Goal: Navigation & Orientation: Find specific page/section

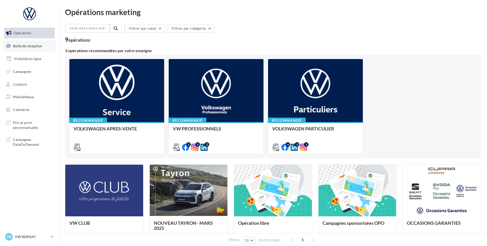
click at [26, 45] on span "Boîte de réception" at bounding box center [27, 46] width 29 height 4
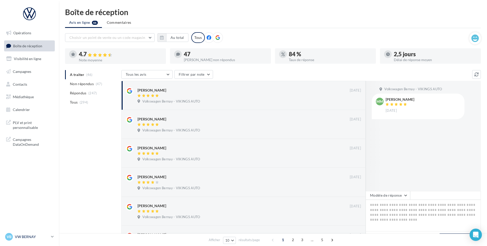
click at [25, 238] on p "VW BERNAY" at bounding box center [32, 236] width 34 height 5
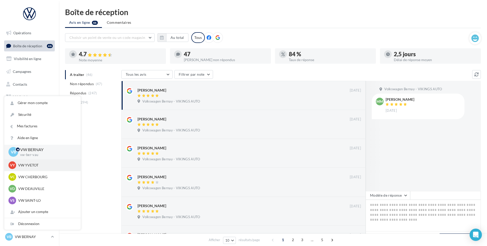
click at [42, 166] on p "VW YVETOT" at bounding box center [46, 165] width 56 height 5
